Goal: Task Accomplishment & Management: Manage account settings

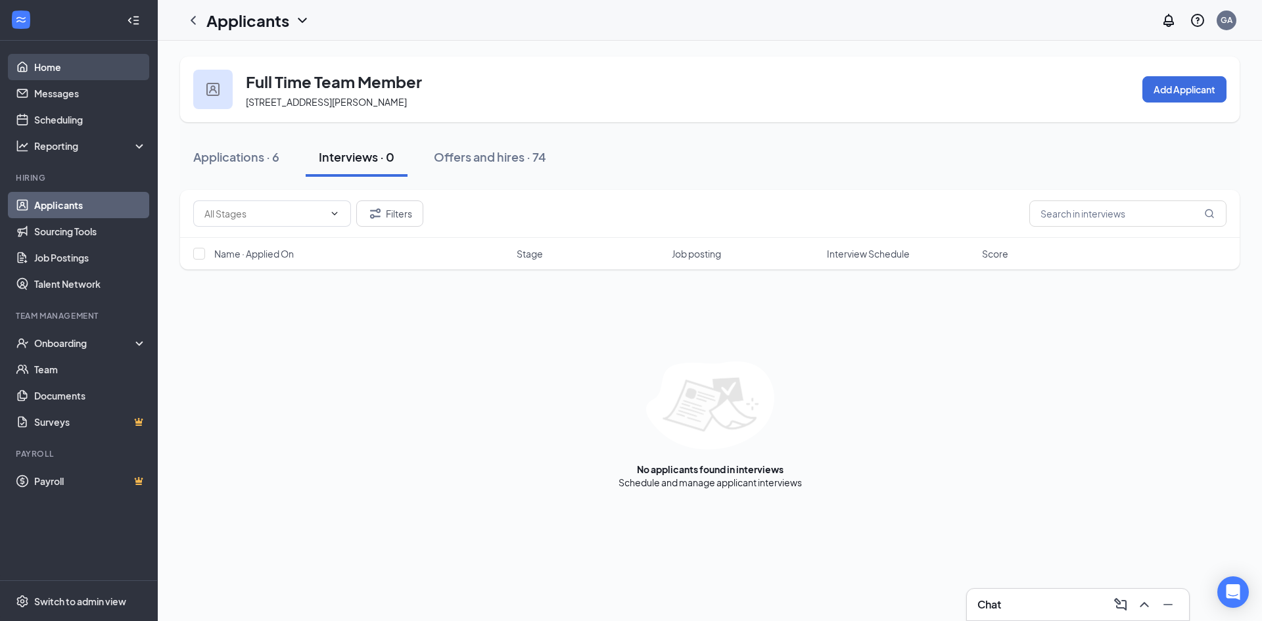
click at [97, 74] on link "Home" at bounding box center [90, 67] width 112 height 26
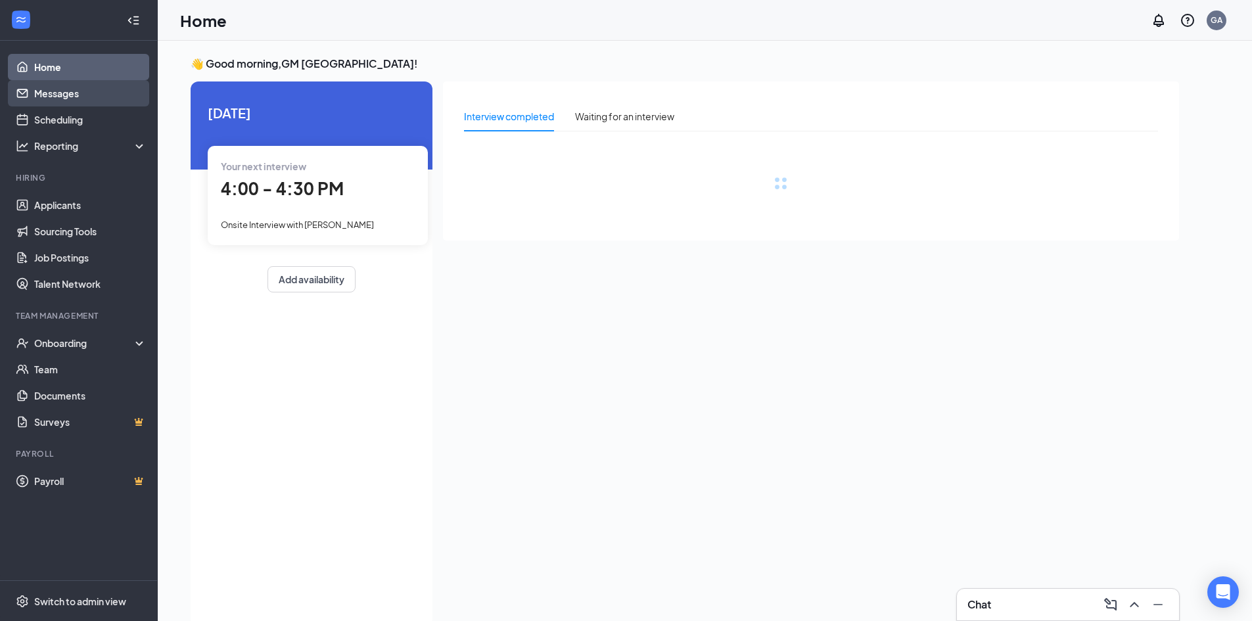
click at [109, 95] on link "Messages" at bounding box center [90, 93] width 112 height 26
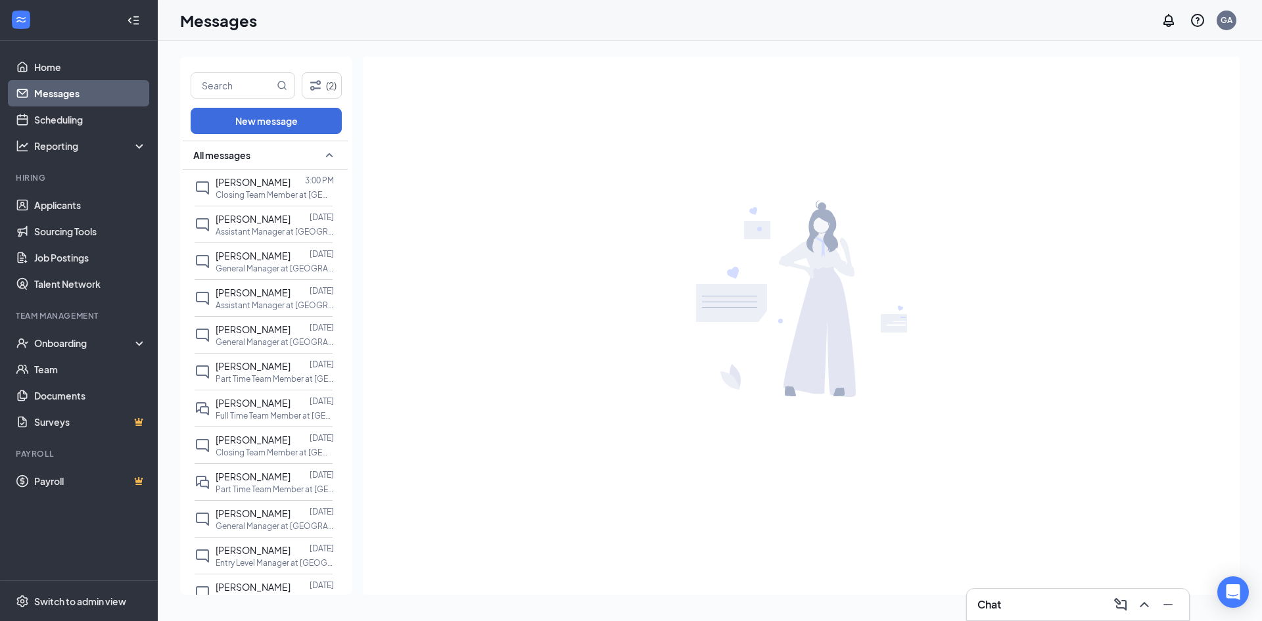
click at [239, 60] on div "(2) New message All messages [PERSON_NAME] 3:00 PM Closing Team Member at [GEOG…" at bounding box center [266, 326] width 172 height 538
click at [264, 265] on p "General Manager at [GEOGRAPHIC_DATA][PERSON_NAME] of [GEOGRAPHIC_DATA]" at bounding box center [275, 268] width 118 height 11
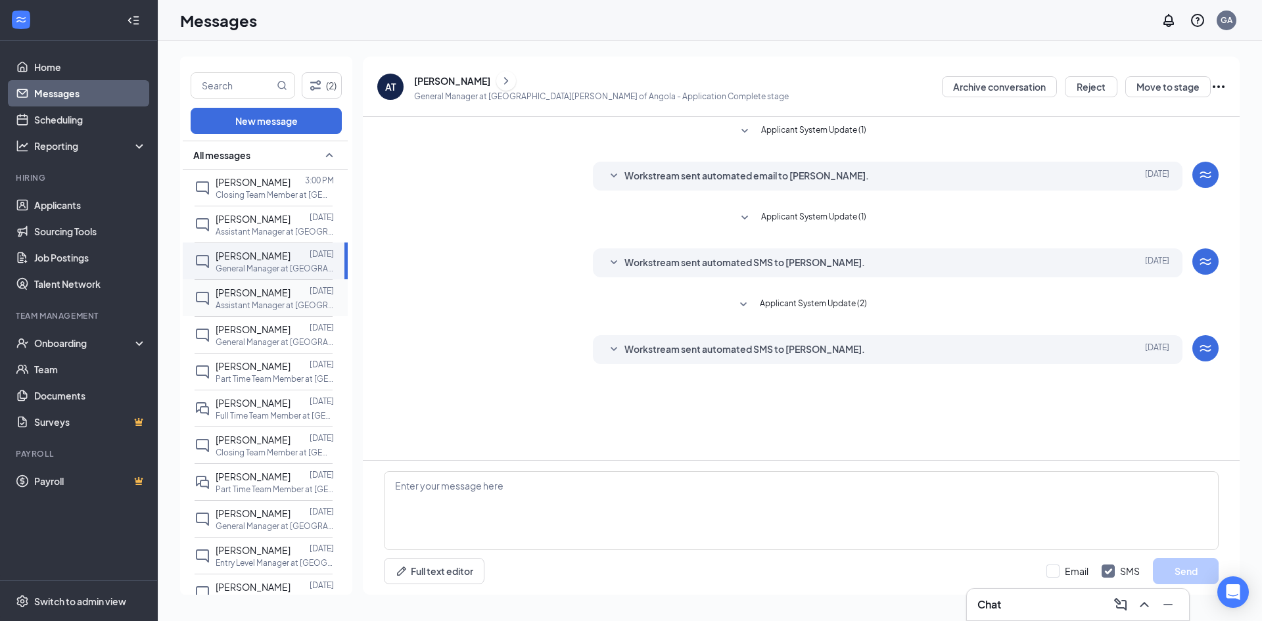
click at [233, 310] on p "Assistant Manager at [GEOGRAPHIC_DATA][PERSON_NAME] of [GEOGRAPHIC_DATA]" at bounding box center [275, 305] width 118 height 11
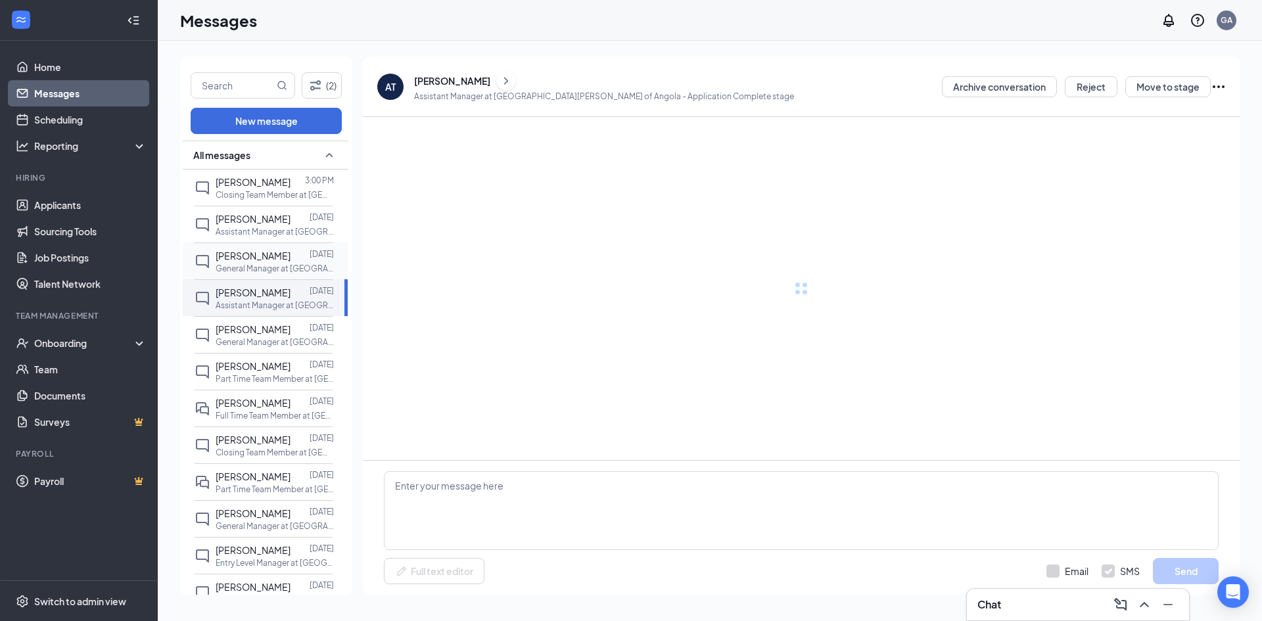
click at [231, 271] on p "General Manager at [GEOGRAPHIC_DATA][PERSON_NAME] of [GEOGRAPHIC_DATA]" at bounding box center [275, 268] width 118 height 11
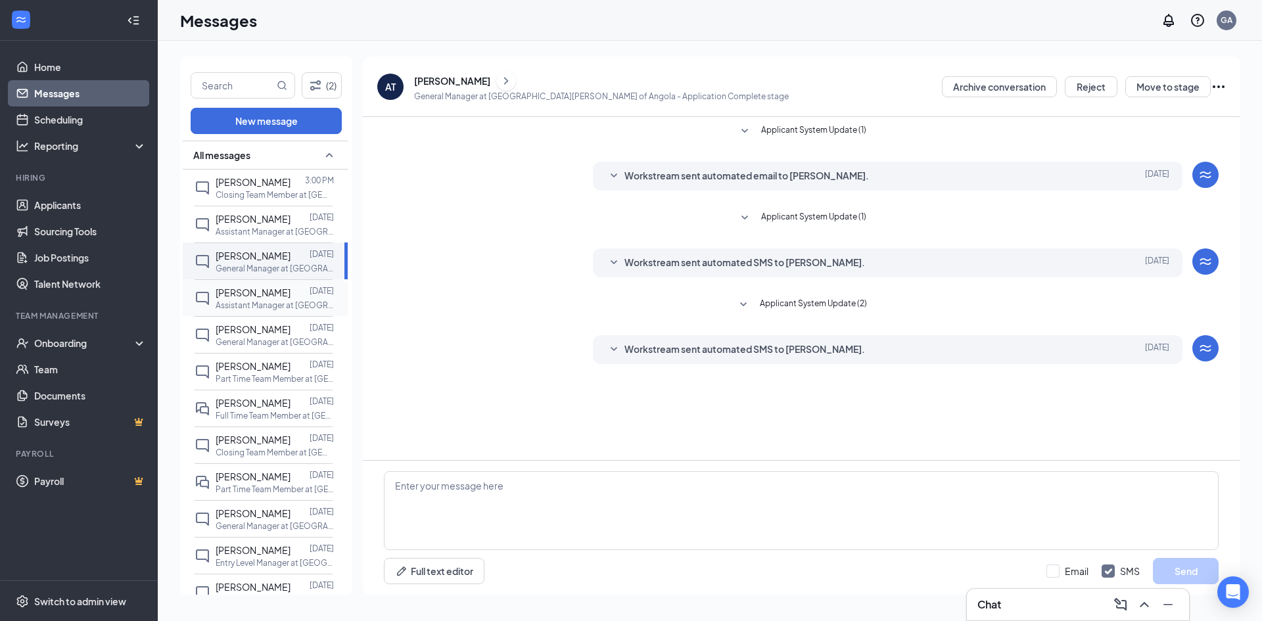
click at [252, 310] on p "Assistant Manager at [GEOGRAPHIC_DATA][PERSON_NAME] of [GEOGRAPHIC_DATA]" at bounding box center [275, 305] width 118 height 11
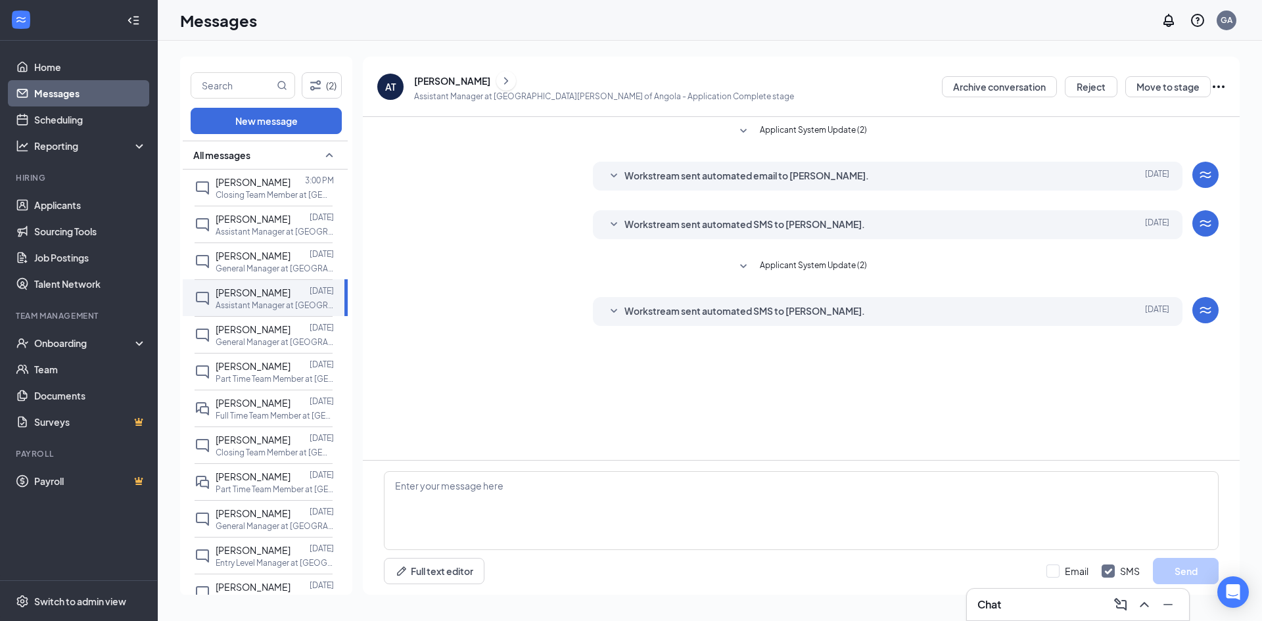
click at [469, 79] on div "[PERSON_NAME]" at bounding box center [452, 80] width 76 height 13
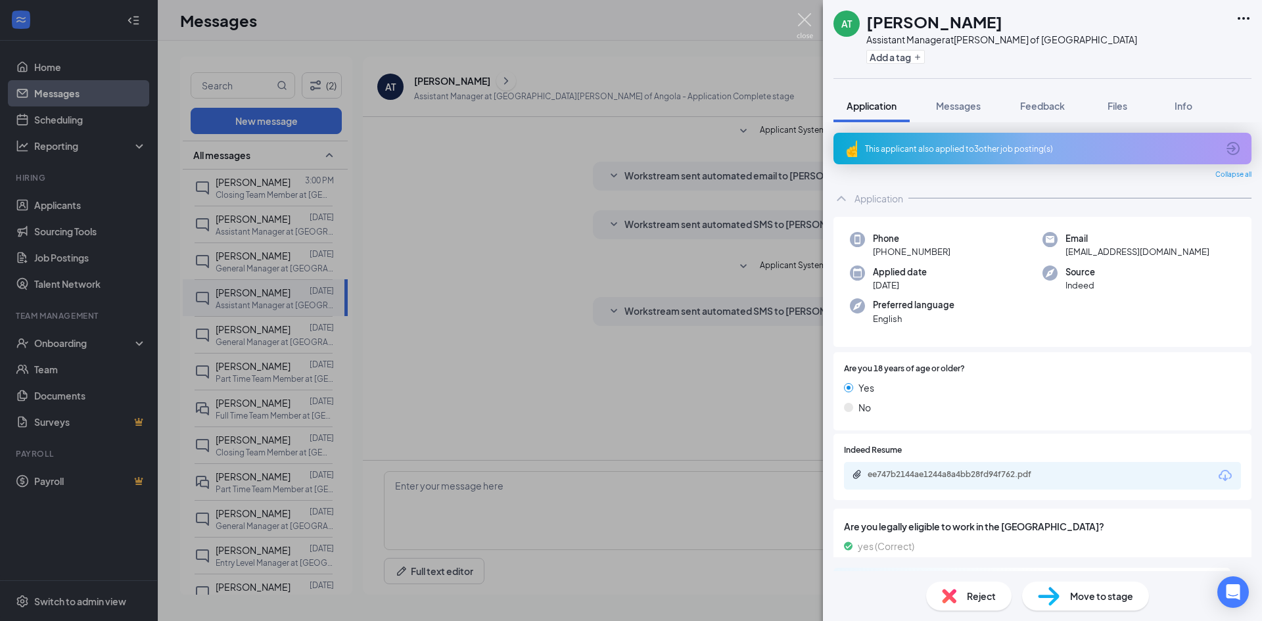
click at [810, 30] on img at bounding box center [805, 26] width 16 height 26
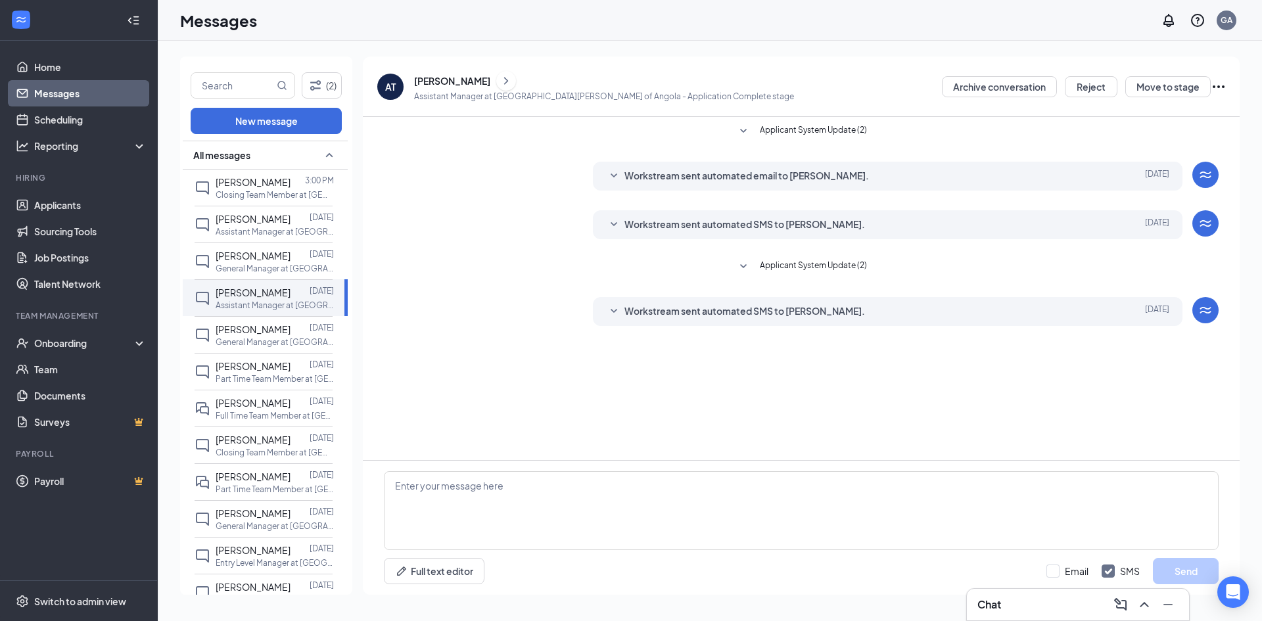
click at [972, 394] on div "Applicant System Update (2) Workstream sent automated email to [PERSON_NAME]. […" at bounding box center [801, 288] width 877 height 343
click at [1191, 84] on button "Move to stage" at bounding box center [1168, 86] width 85 height 21
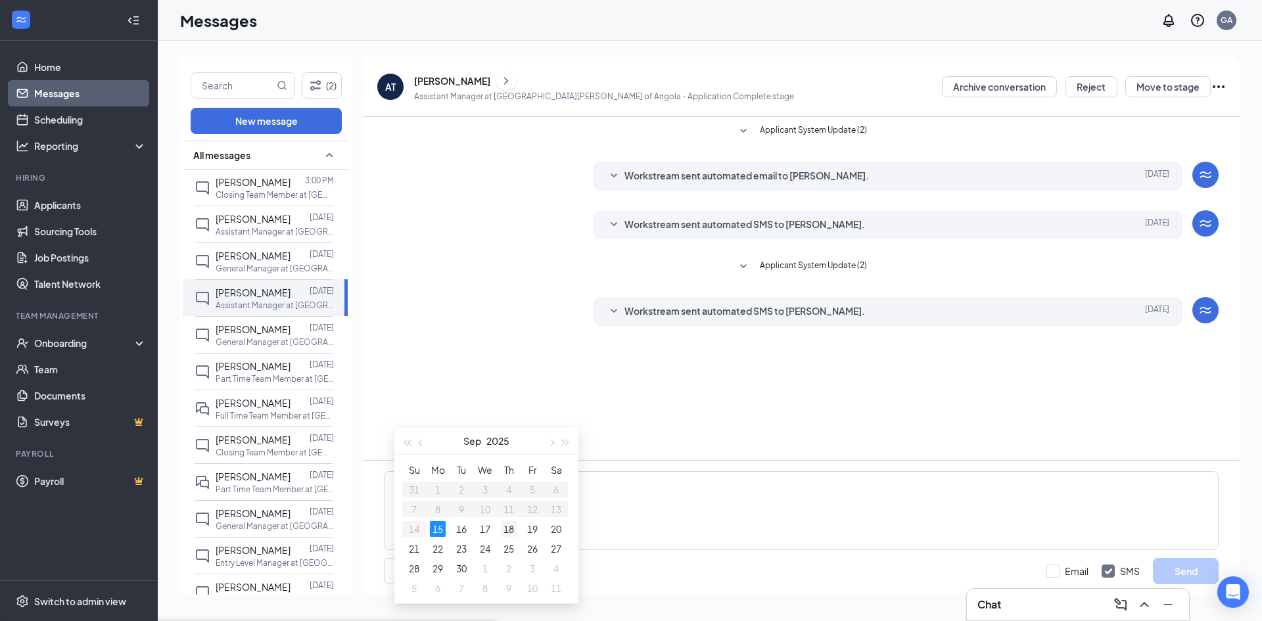
type input "[DATE]"
click at [508, 527] on div "18" at bounding box center [509, 529] width 16 height 16
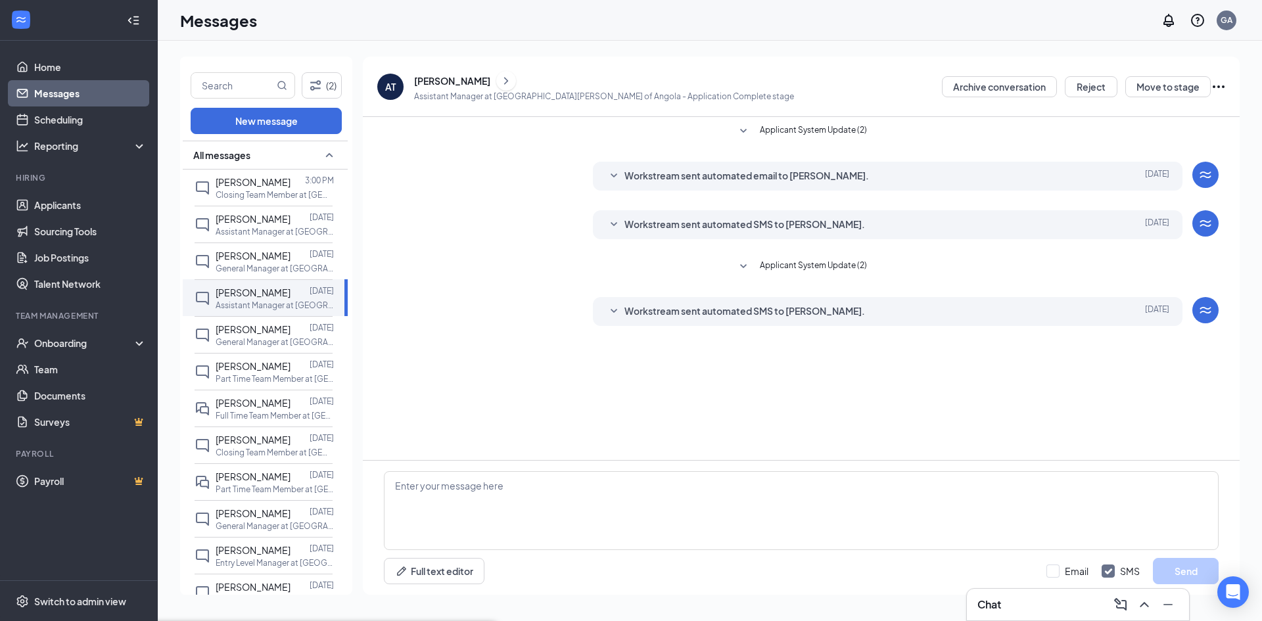
click at [101, 126] on link "Scheduling" at bounding box center [90, 120] width 112 height 26
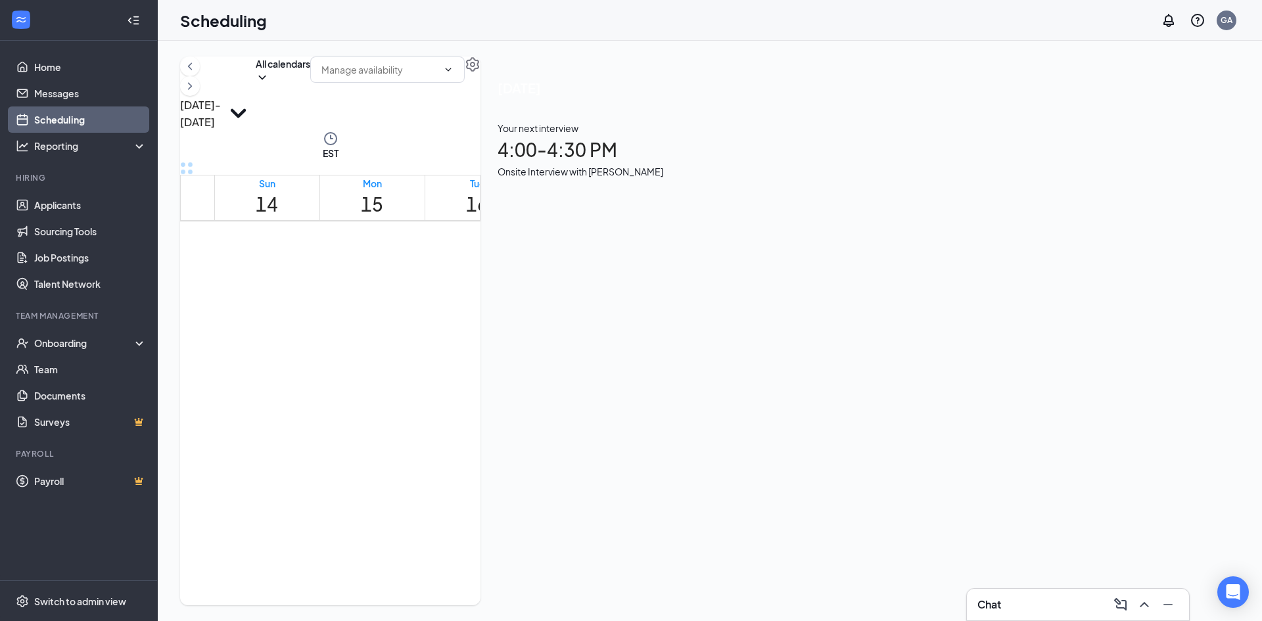
scroll to position [1172, 0]
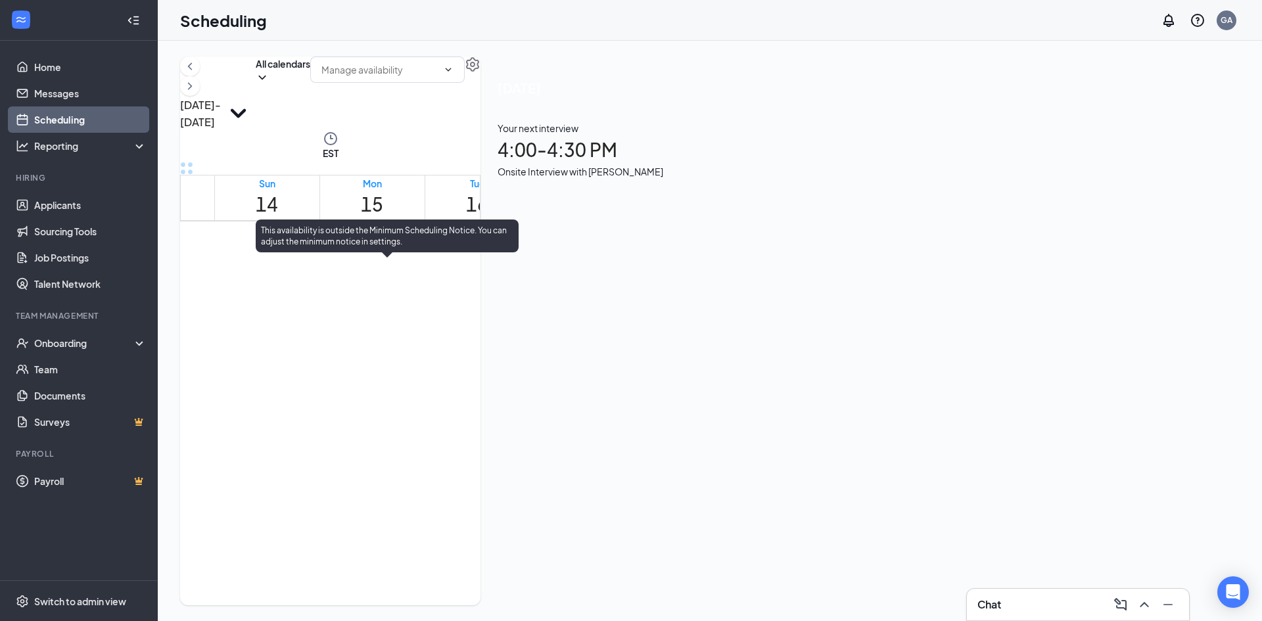
click at [370, 341] on div at bounding box center [370, 330] width 0 height 37
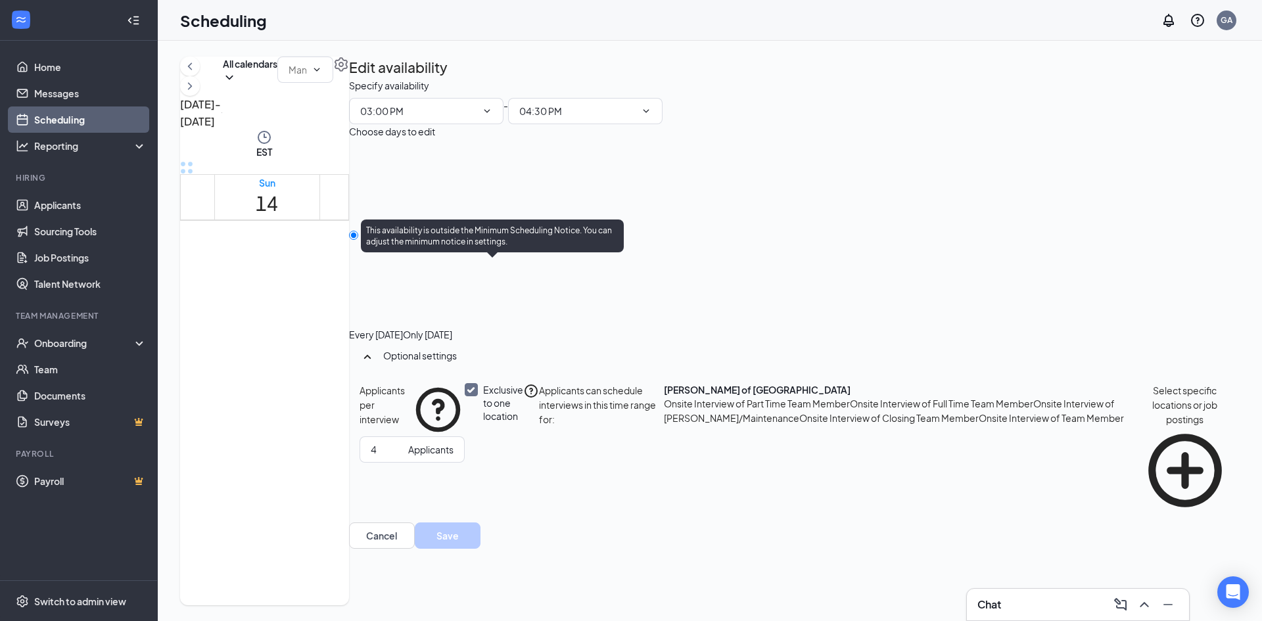
click at [475, 325] on div at bounding box center [475, 330] width 0 height 37
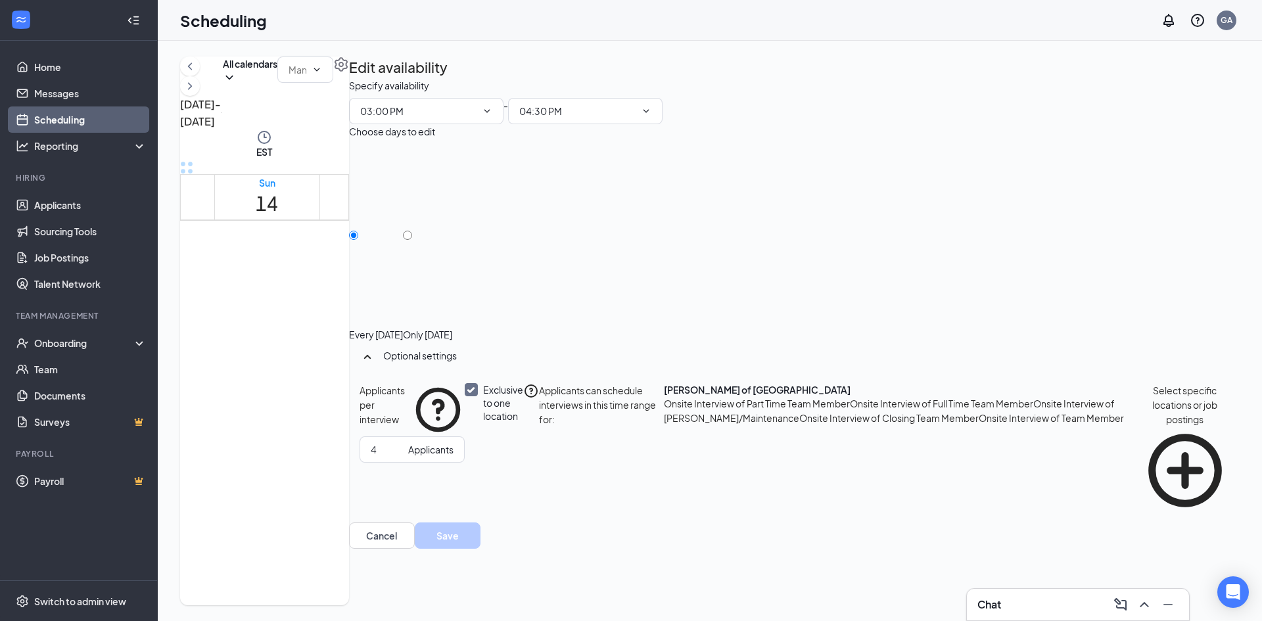
click at [582, 312] on div at bounding box center [582, 318] width 0 height 12
click at [687, 317] on div at bounding box center [687, 318] width 0 height 12
click at [582, 324] on div at bounding box center [582, 318] width 0 height 12
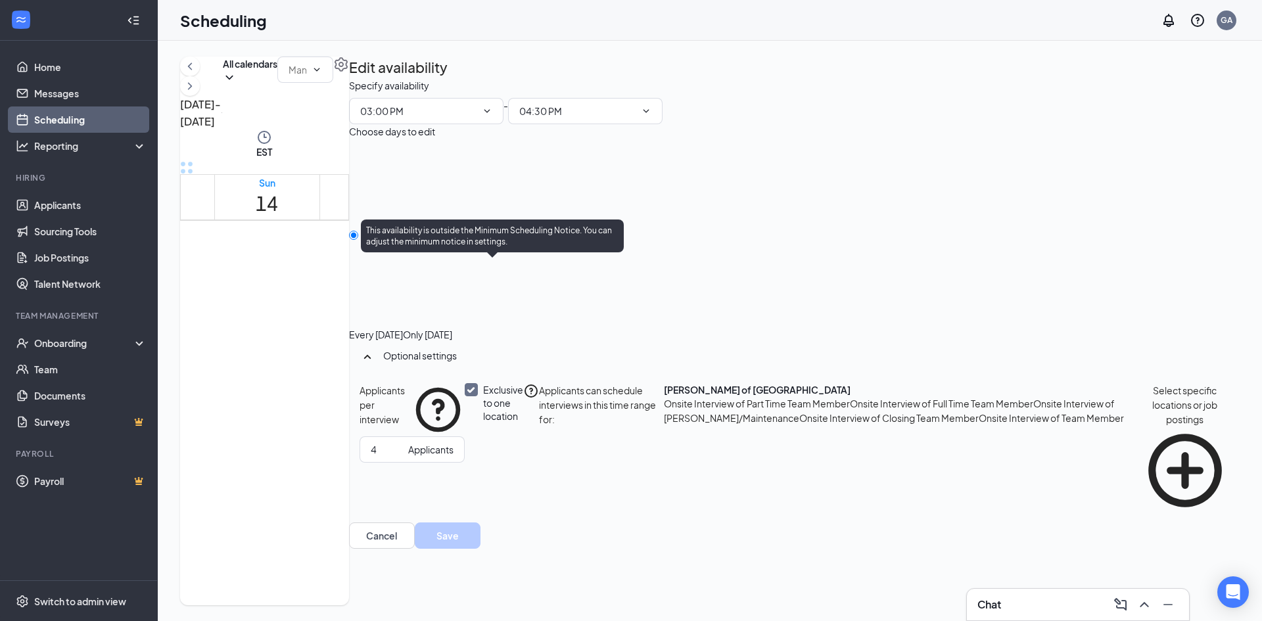
click at [475, 324] on div at bounding box center [475, 330] width 0 height 37
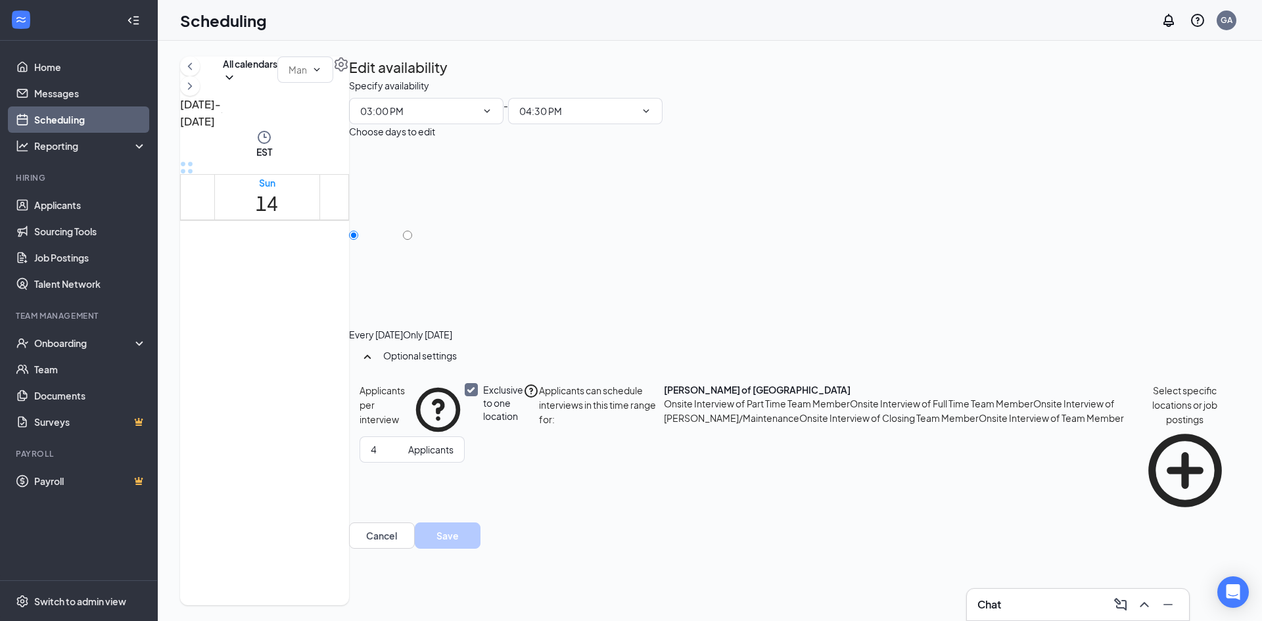
click at [582, 324] on div at bounding box center [582, 318] width 0 height 12
click at [687, 324] on div at bounding box center [687, 318] width 0 height 12
